Goal: Find specific page/section: Find specific page/section

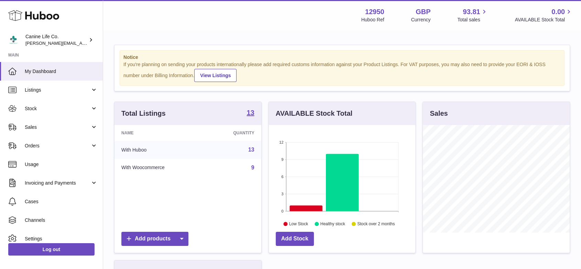
scroll to position [107, 146]
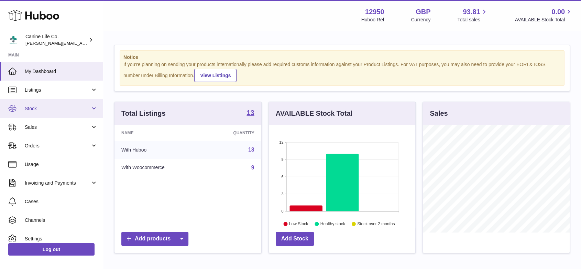
click at [55, 110] on span "Stock" at bounding box center [58, 108] width 66 height 7
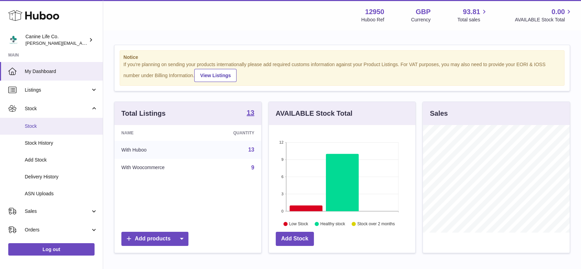
click at [51, 131] on link "Stock" at bounding box center [51, 126] width 103 height 17
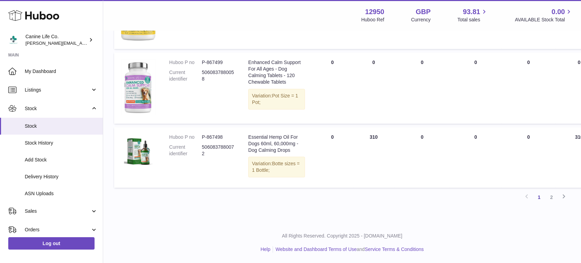
scroll to position [814, 0]
click at [550, 197] on link "2" at bounding box center [551, 197] width 12 height 12
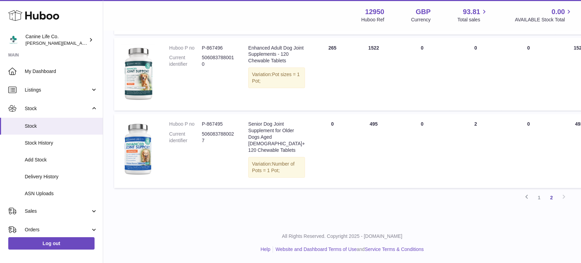
scroll to position [215, 0]
click at [51, 110] on span "Stock" at bounding box center [58, 108] width 66 height 7
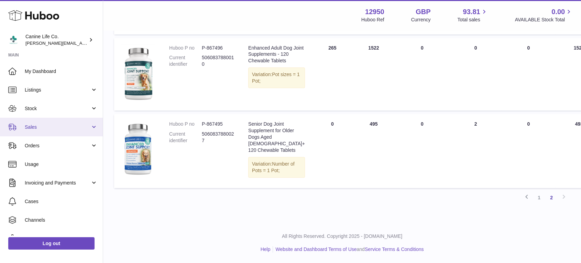
click at [47, 130] on span "Sales" at bounding box center [58, 127] width 66 height 7
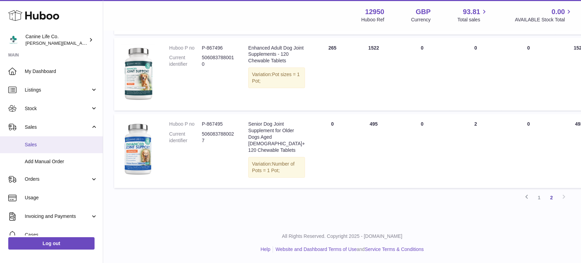
click at [47, 146] on span "Sales" at bounding box center [61, 144] width 73 height 7
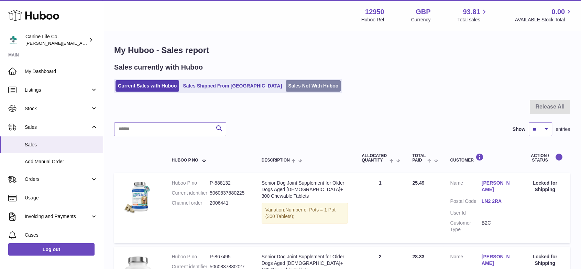
click at [286, 86] on link "Sales Not With Huboo" at bounding box center [313, 85] width 55 height 11
